Goal: Check status: Check status

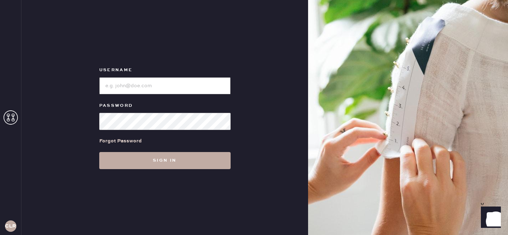
type input "[EMAIL_ADDRESS][DOMAIN_NAME]"
click at [163, 163] on button "Sign in" at bounding box center [164, 160] width 131 height 17
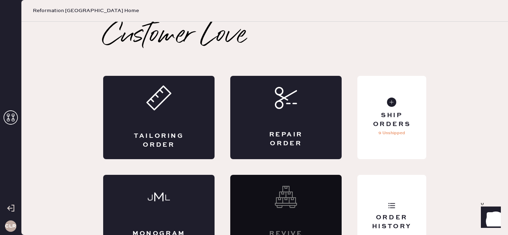
click at [8, 119] on use at bounding box center [11, 118] width 14 height 14
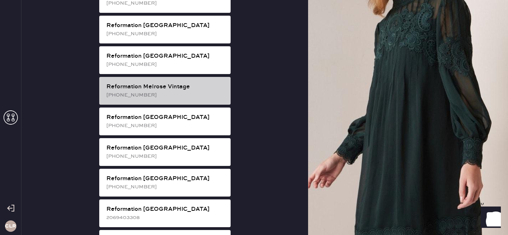
scroll to position [738, 0]
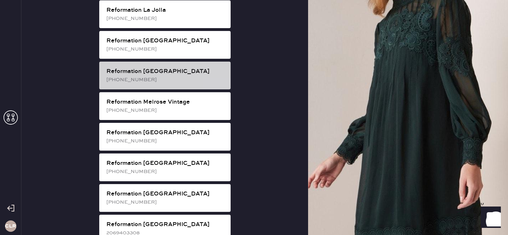
click at [168, 76] on div "[PHONE_NUMBER]" at bounding box center [165, 80] width 118 height 8
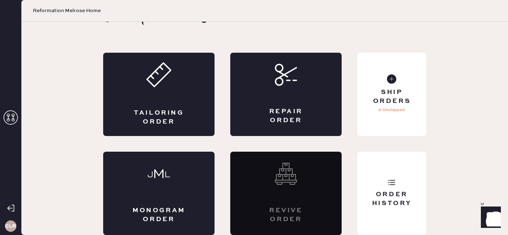
scroll to position [23, 0]
click at [404, 206] on div "Order History" at bounding box center [391, 199] width 57 height 18
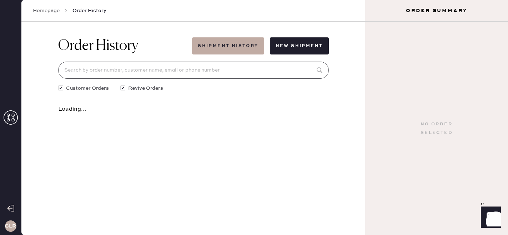
click at [168, 73] on input at bounding box center [193, 70] width 270 height 17
paste input "S31382978"
click at [171, 63] on input "S31382978" at bounding box center [193, 70] width 270 height 17
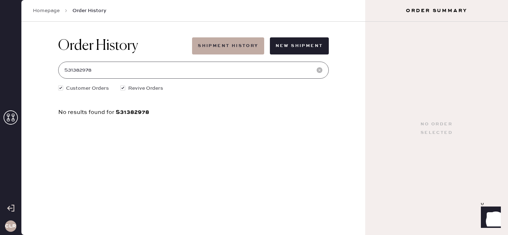
paste input "[EMAIL_ADDRESS][DOMAIN_NAME]"
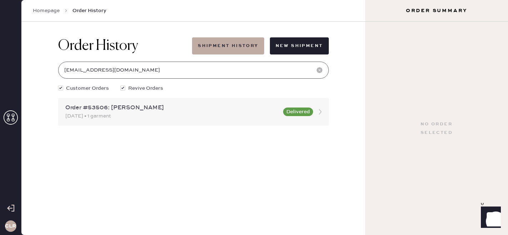
type input "[EMAIL_ADDRESS][DOMAIN_NAME]"
click at [175, 108] on div "Order #53506: [PERSON_NAME]" at bounding box center [171, 108] width 213 height 9
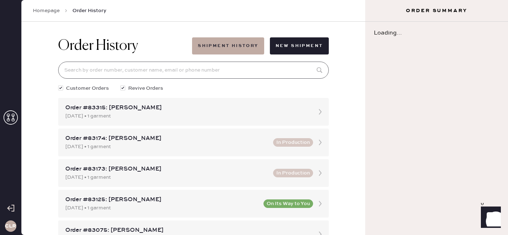
click at [156, 71] on input at bounding box center [193, 70] width 270 height 17
paste input "[EMAIL_ADDRESS][DOMAIN_NAME]"
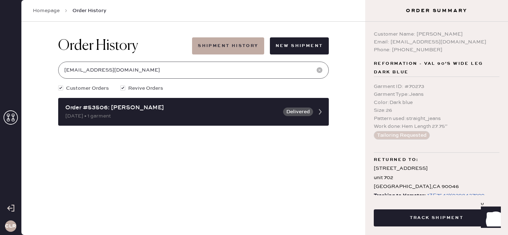
type input "[EMAIL_ADDRESS][DOMAIN_NAME]"
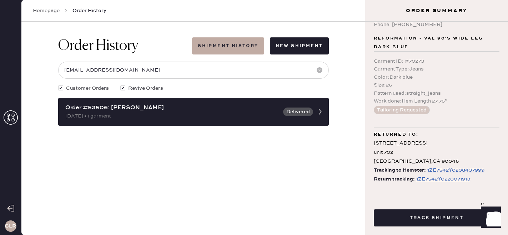
click at [11, 117] on icon at bounding box center [11, 118] width 14 height 14
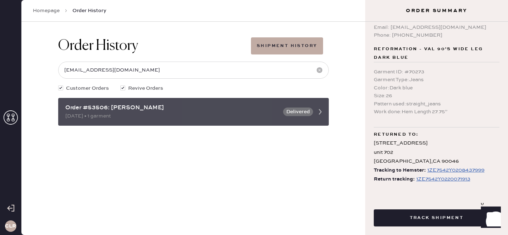
scroll to position [15, 0]
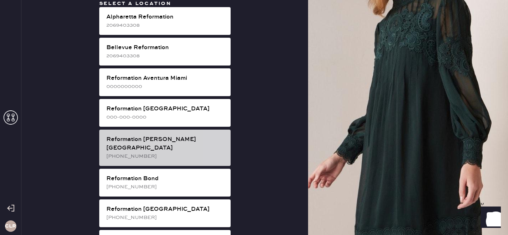
click at [143, 153] on div "[PHONE_NUMBER]" at bounding box center [165, 157] width 118 height 8
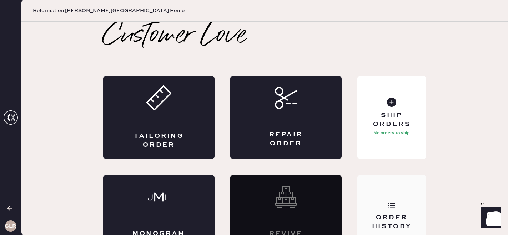
click at [401, 213] on div "Order History" at bounding box center [391, 216] width 69 height 83
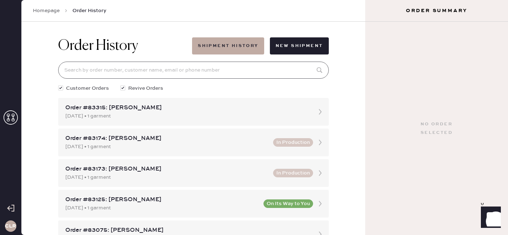
click at [164, 67] on input at bounding box center [193, 70] width 270 height 17
paste input "[EMAIL_ADDRESS][DOMAIN_NAME]"
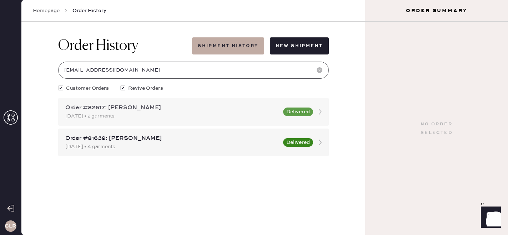
type input "[EMAIL_ADDRESS][DOMAIN_NAME]"
click at [223, 115] on div "[DATE] • 2 garments" at bounding box center [171, 116] width 213 height 8
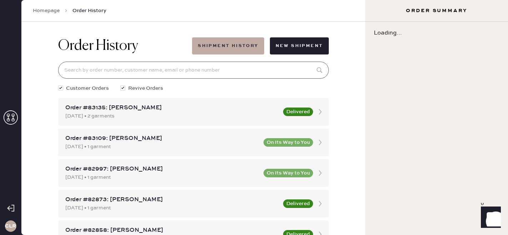
click at [230, 71] on input at bounding box center [193, 70] width 270 height 17
paste input "[EMAIL_ADDRESS][DOMAIN_NAME]"
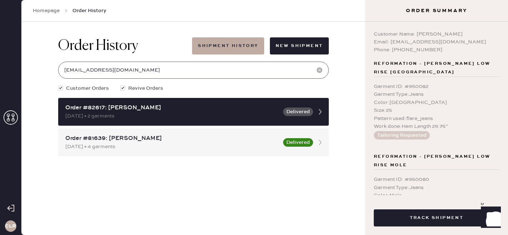
type input "[EMAIL_ADDRESS][DOMAIN_NAME]"
